Goal: Navigation & Orientation: Find specific page/section

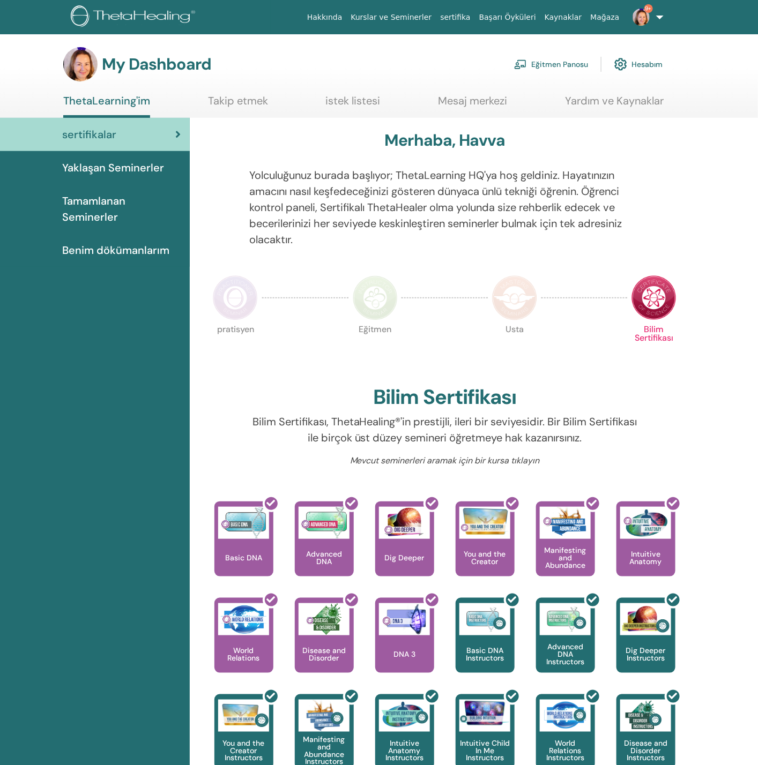
click at [570, 68] on link "Eğitmen Panosu" at bounding box center [551, 65] width 74 height 24
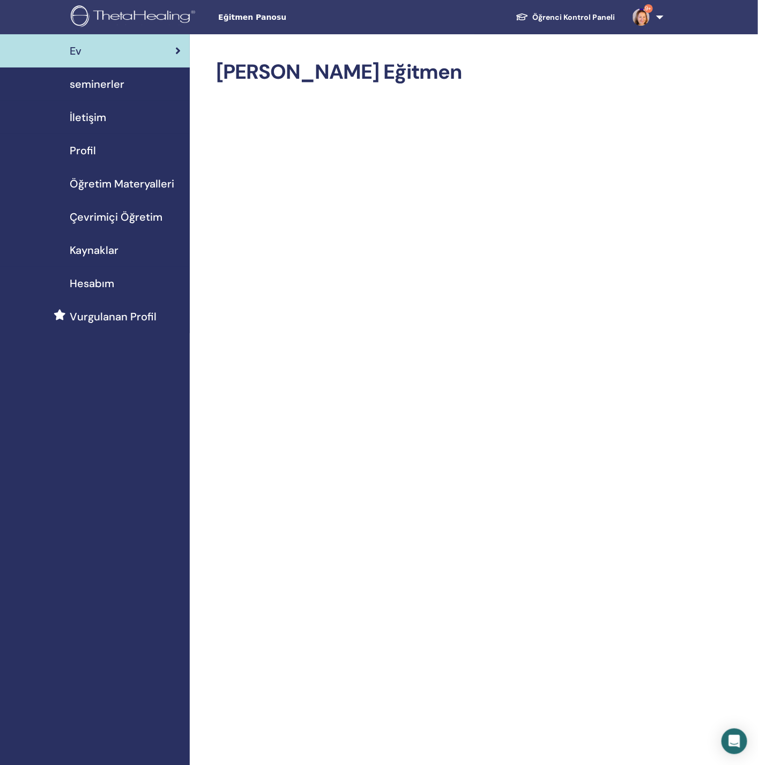
click at [117, 182] on span "Öğretim Materyalleri" at bounding box center [122, 184] width 105 height 16
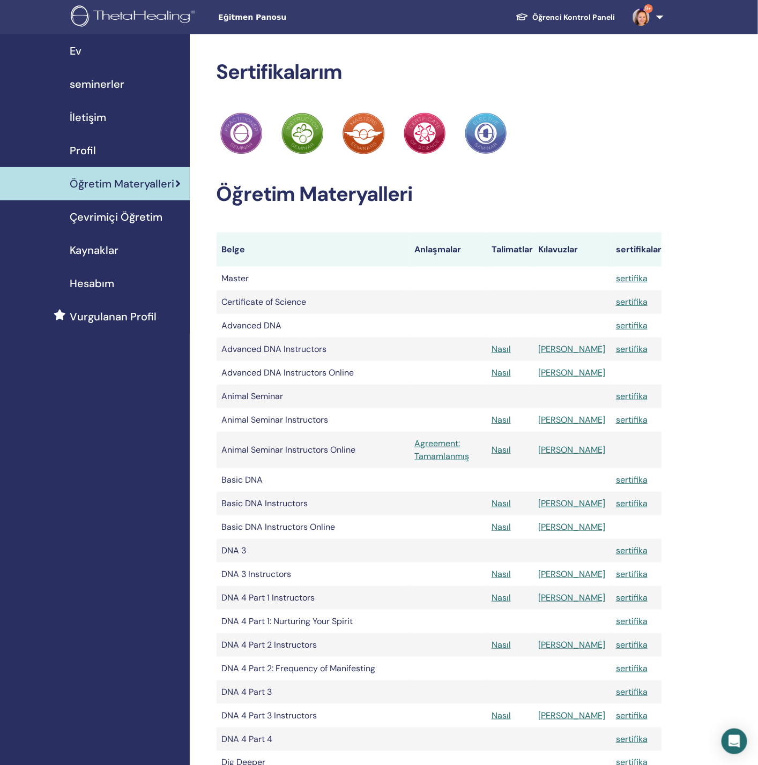
click at [106, 146] on div "Profil" at bounding box center [95, 151] width 173 height 16
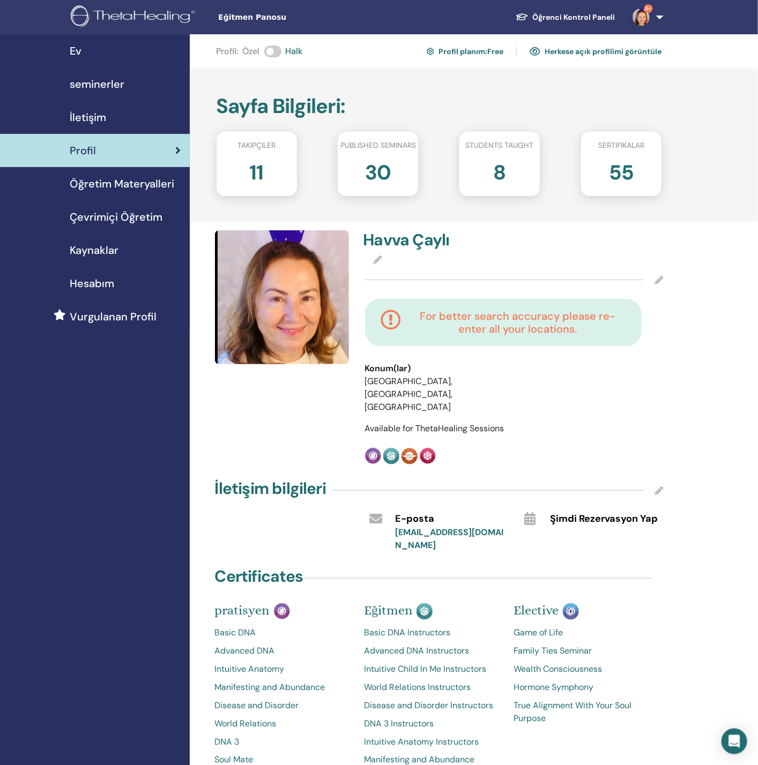
click at [108, 80] on span "seminerler" at bounding box center [97, 84] width 55 height 16
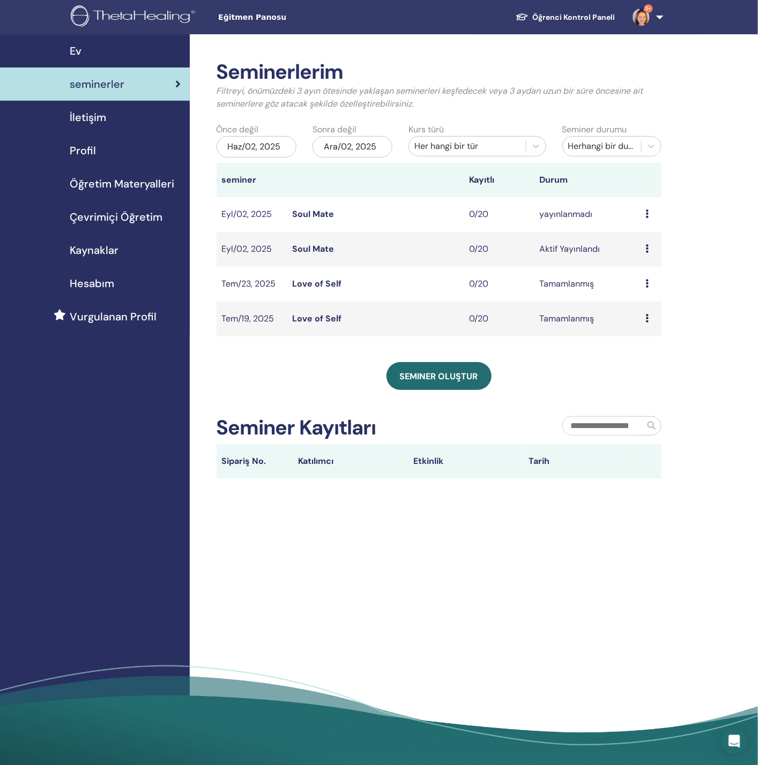
click at [273, 150] on div "Haz/02, 2025" at bounding box center [257, 146] width 80 height 21
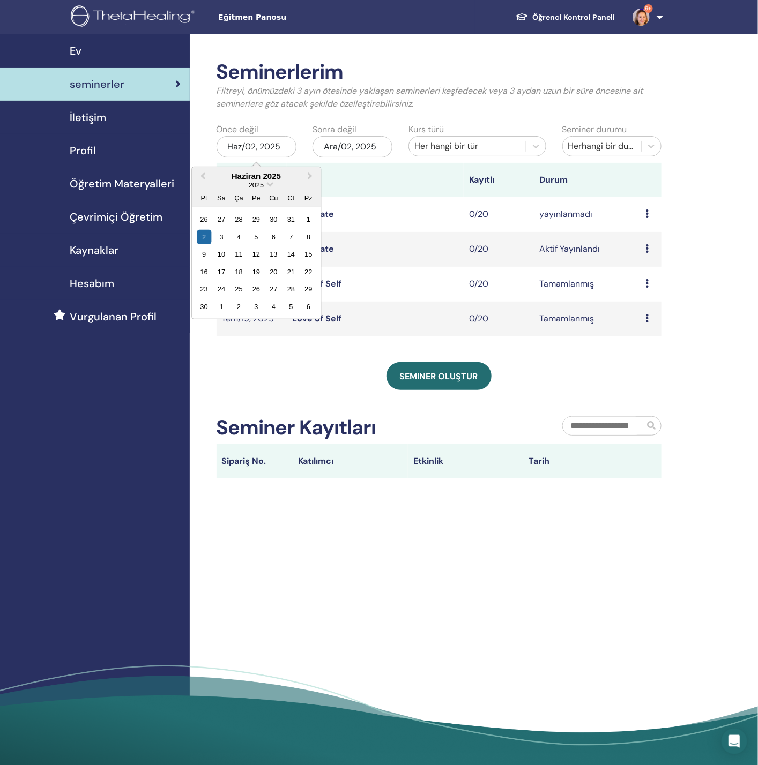
click at [268, 186] on div "2025" at bounding box center [256, 185] width 129 height 9
click at [267, 184] on div "2025" at bounding box center [256, 185] width 129 height 9
click at [266, 182] on div "2025" at bounding box center [256, 185] width 129 height 9
click at [268, 181] on span "Choose Date" at bounding box center [269, 183] width 7 height 7
click at [258, 307] on div "2021" at bounding box center [256, 302] width 63 height 11
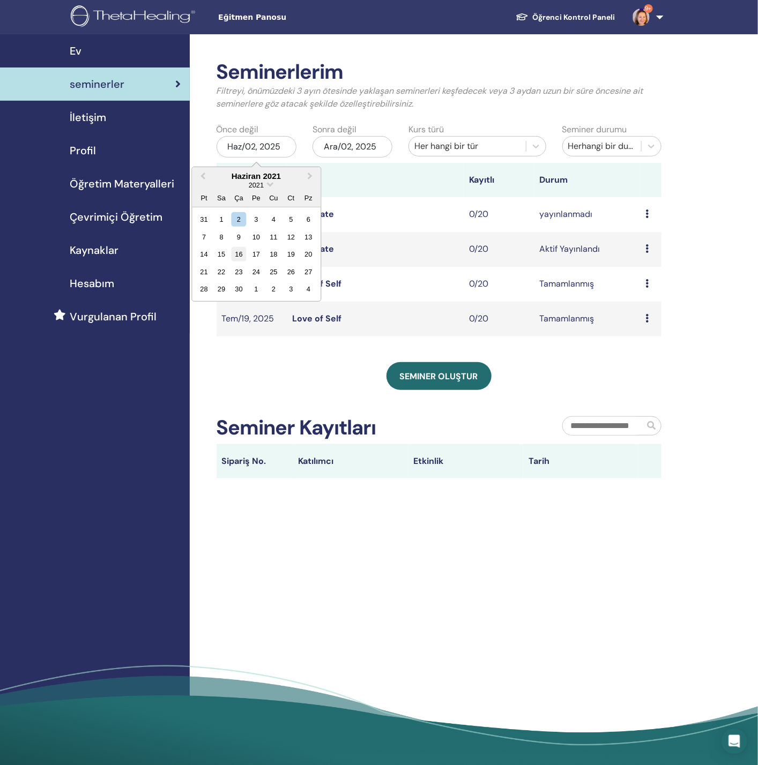
click at [240, 257] on div "16" at bounding box center [239, 254] width 14 height 14
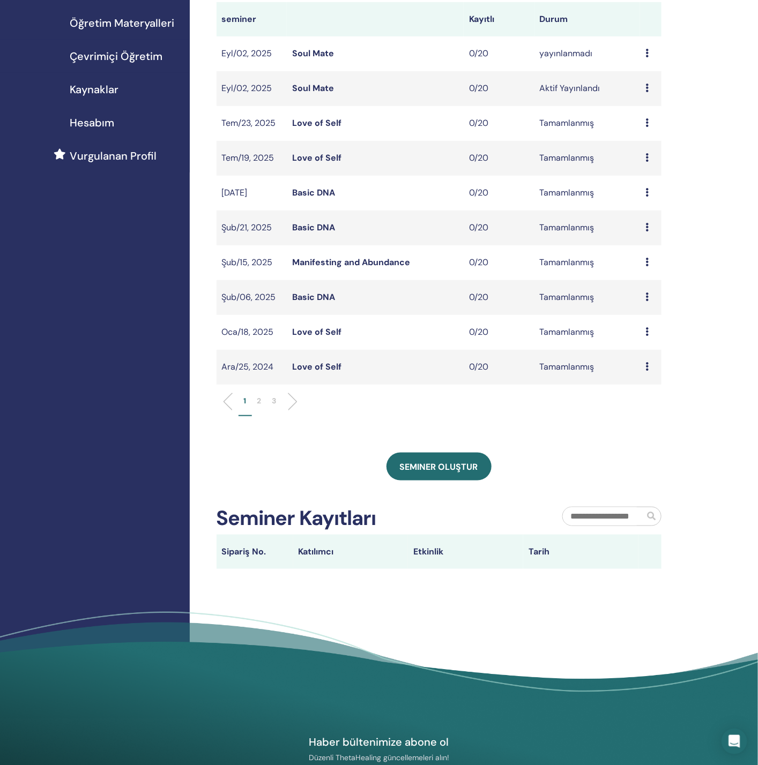
scroll to position [80, 0]
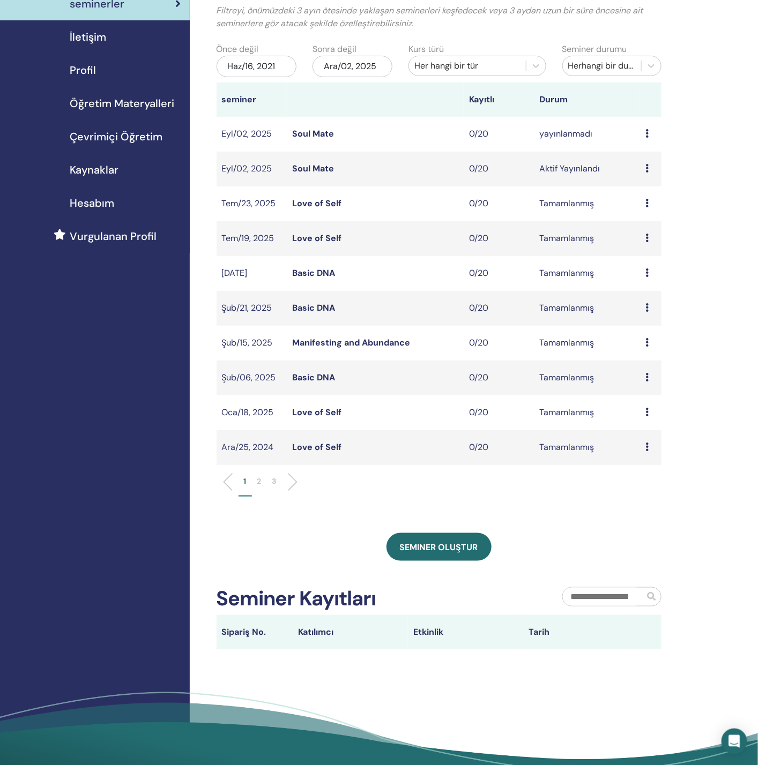
click at [273, 480] on p "3" at bounding box center [274, 481] width 4 height 11
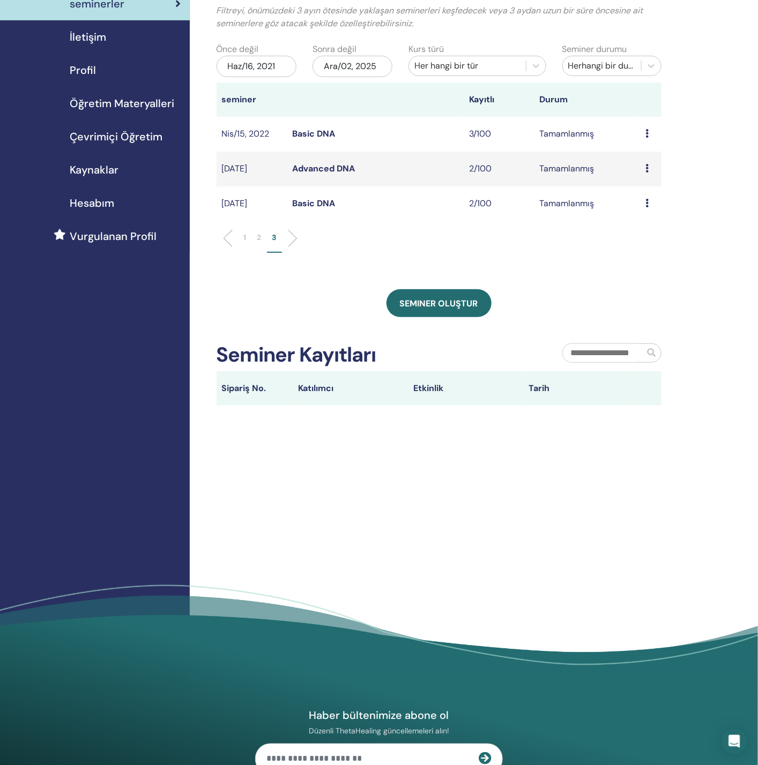
scroll to position [0, 0]
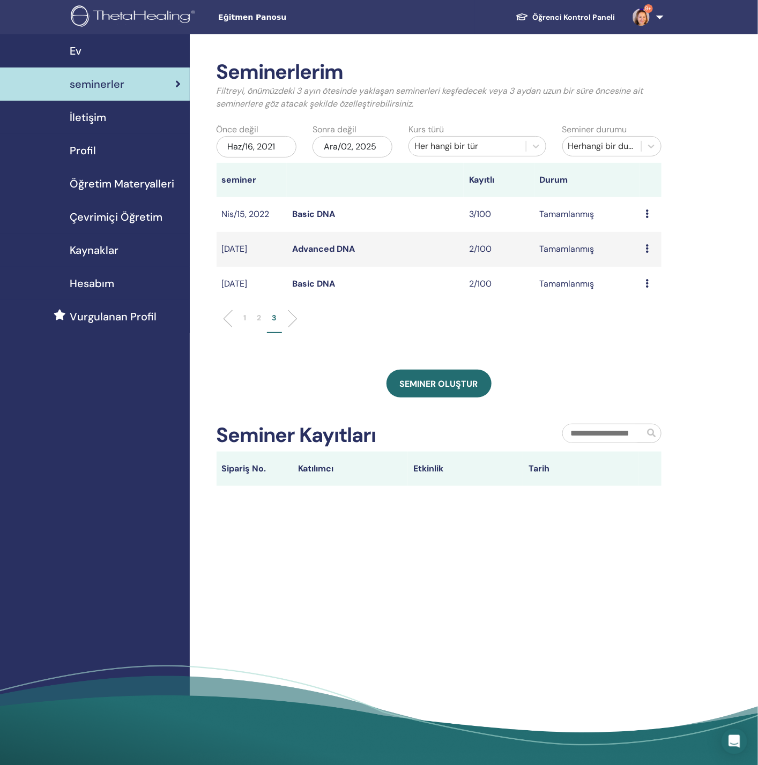
click at [322, 213] on link "Basic DNA" at bounding box center [313, 213] width 43 height 11
